Goal: Transaction & Acquisition: Download file/media

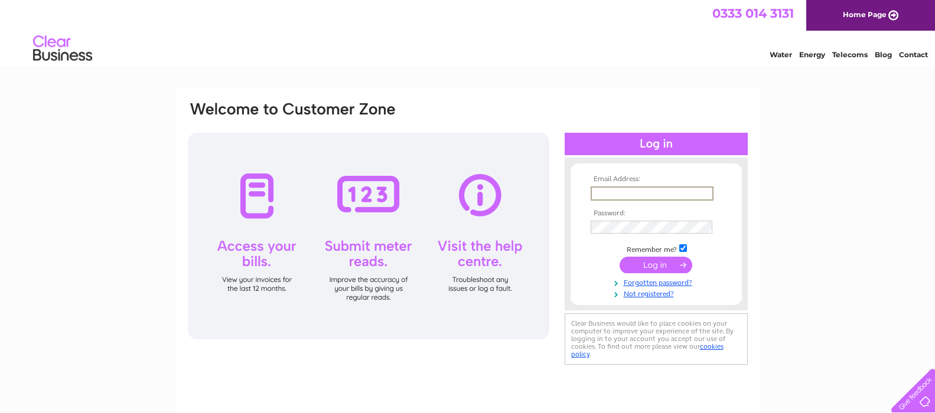
click at [608, 197] on input "text" at bounding box center [652, 194] width 123 height 14
type input "gregor@mcconnellseafoods.com"
click at [655, 264] on input "submit" at bounding box center [655, 264] width 73 height 17
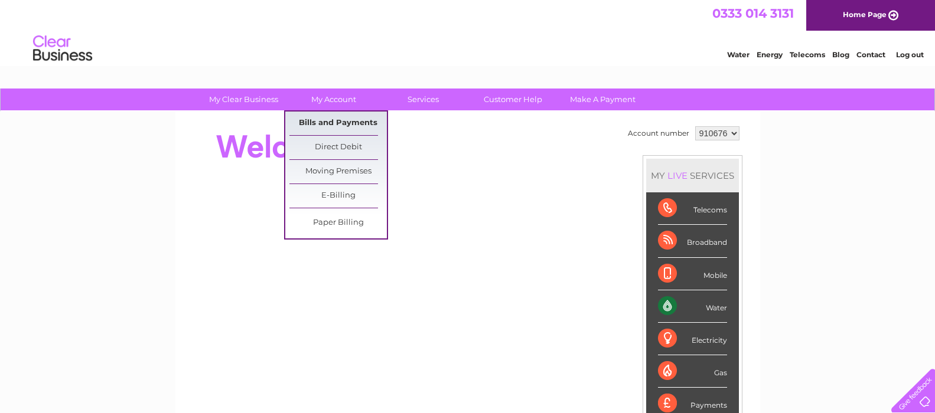
click at [345, 123] on link "Bills and Payments" at bounding box center [337, 124] width 97 height 24
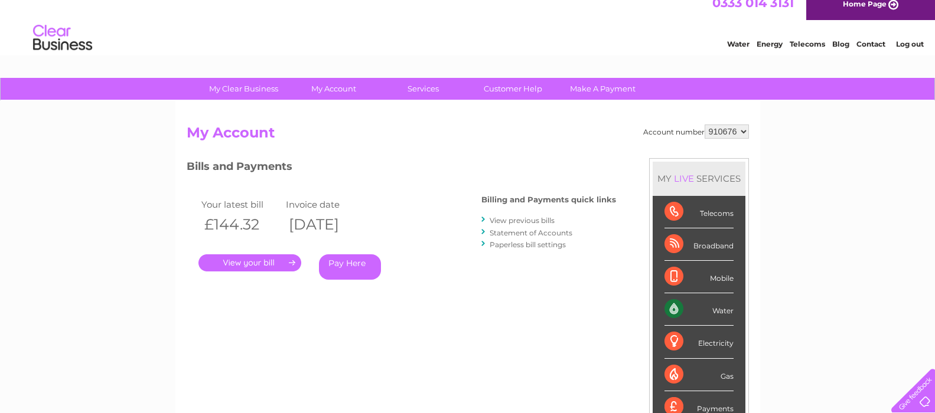
scroll to position [31, 0]
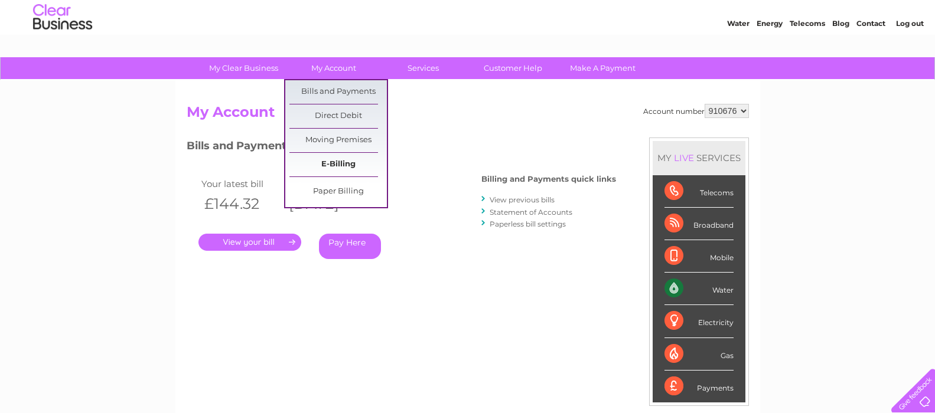
click at [337, 166] on link "E-Billing" at bounding box center [337, 165] width 97 height 24
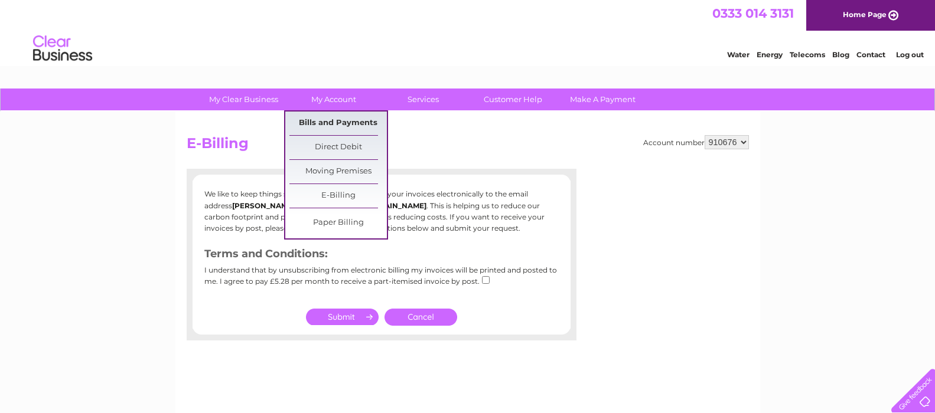
click at [344, 121] on link "Bills and Payments" at bounding box center [337, 124] width 97 height 24
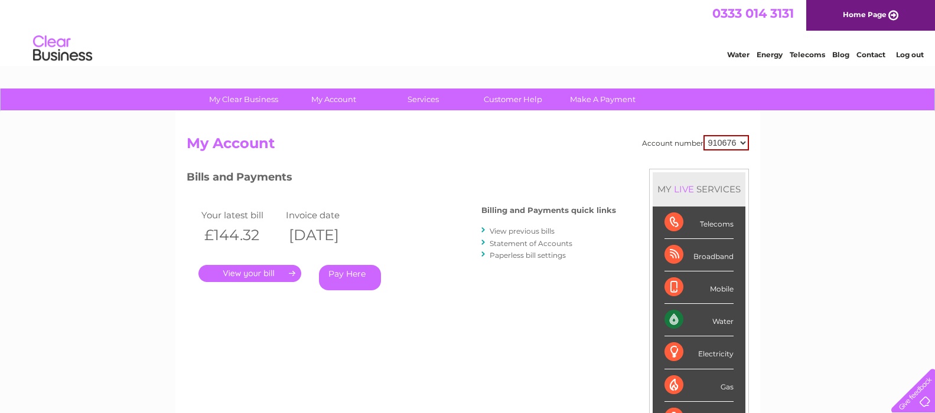
click at [517, 229] on link "View previous bills" at bounding box center [522, 231] width 65 height 9
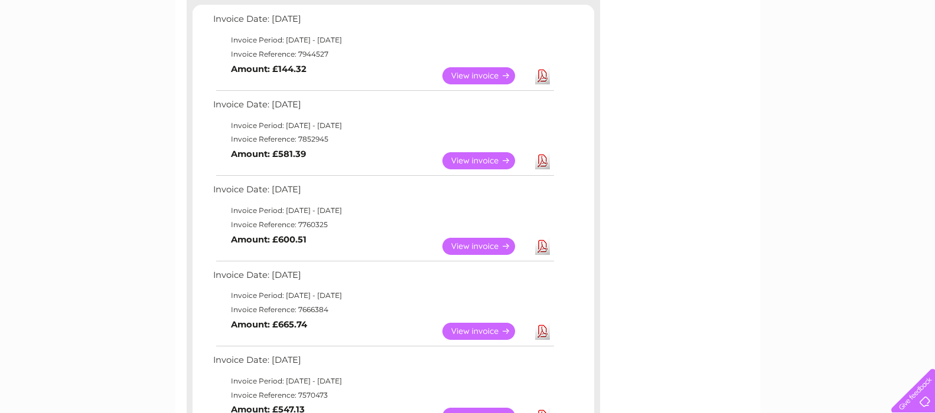
scroll to position [208, 0]
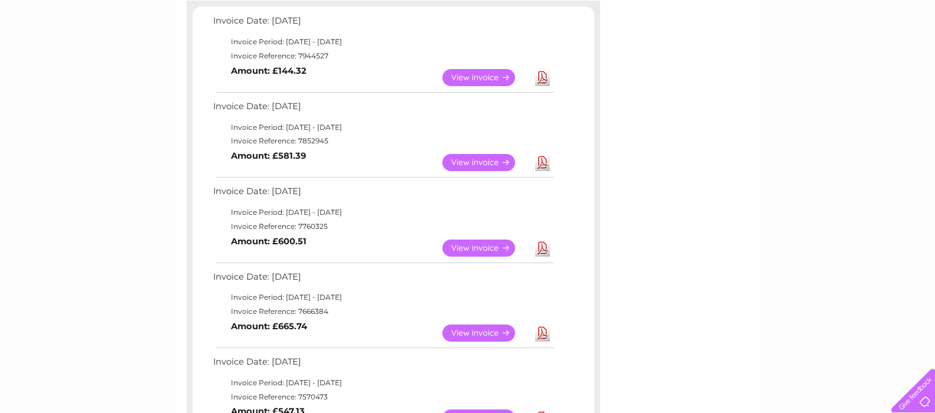
click at [541, 250] on link "Download" at bounding box center [542, 248] width 15 height 17
click at [547, 165] on link "Download" at bounding box center [542, 162] width 15 height 17
click at [540, 78] on link "Download" at bounding box center [542, 77] width 15 height 17
